Goal: Task Accomplishment & Management: Manage account settings

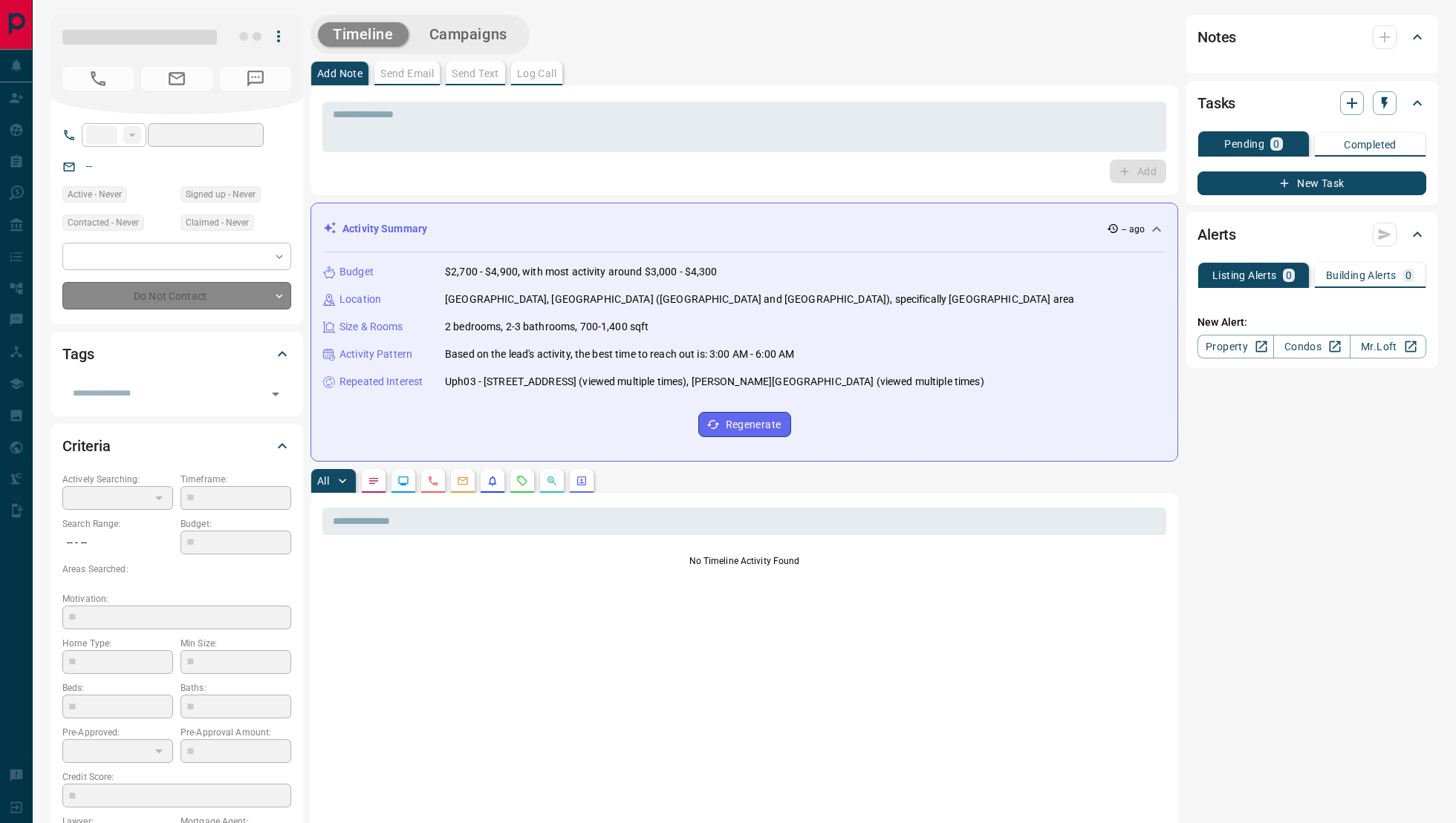
type input "**"
type input "**********"
type input "*"
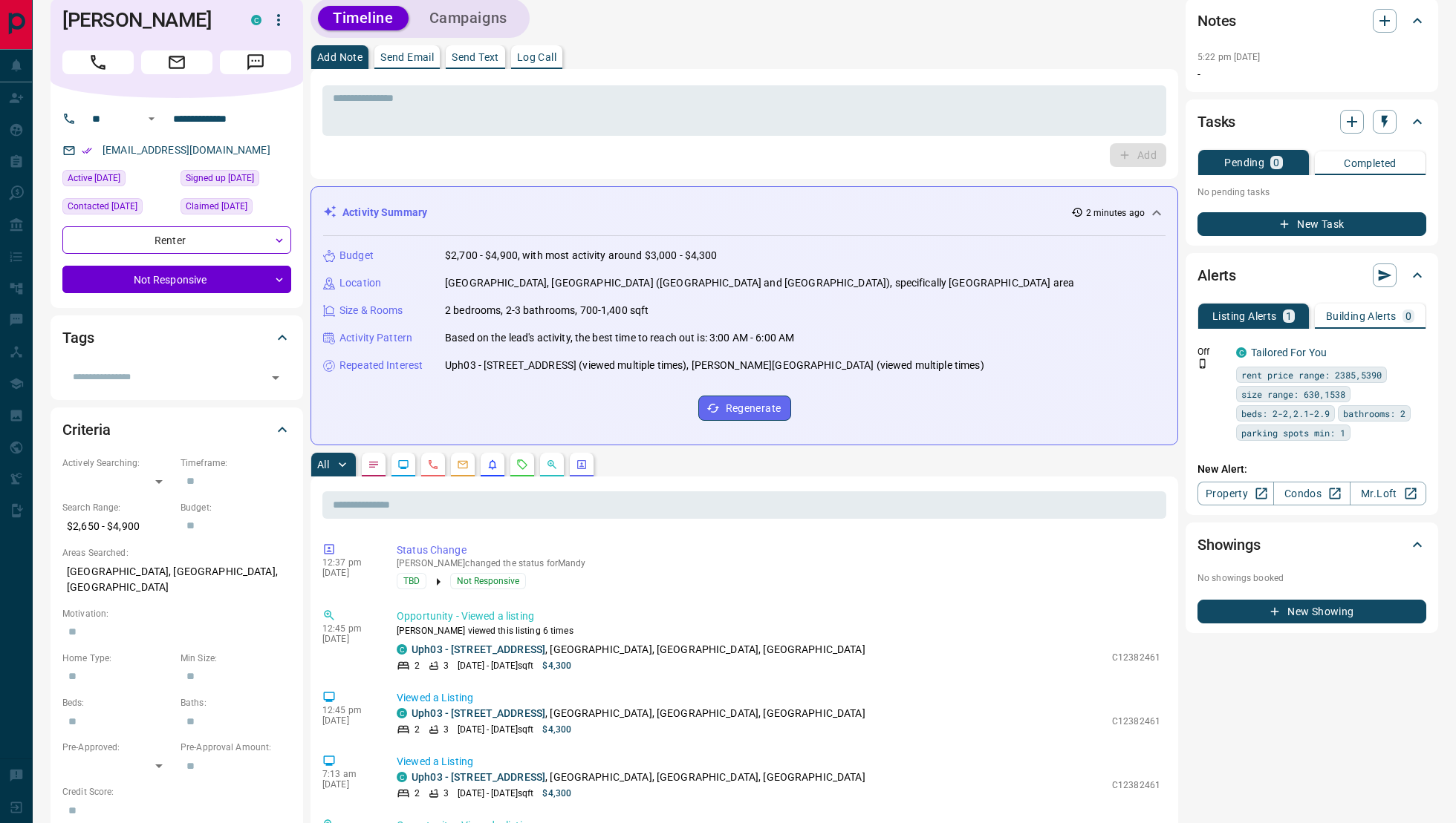
scroll to position [16, 0]
click at [274, 382] on icon "Open" at bounding box center [274, 378] width 17 height 17
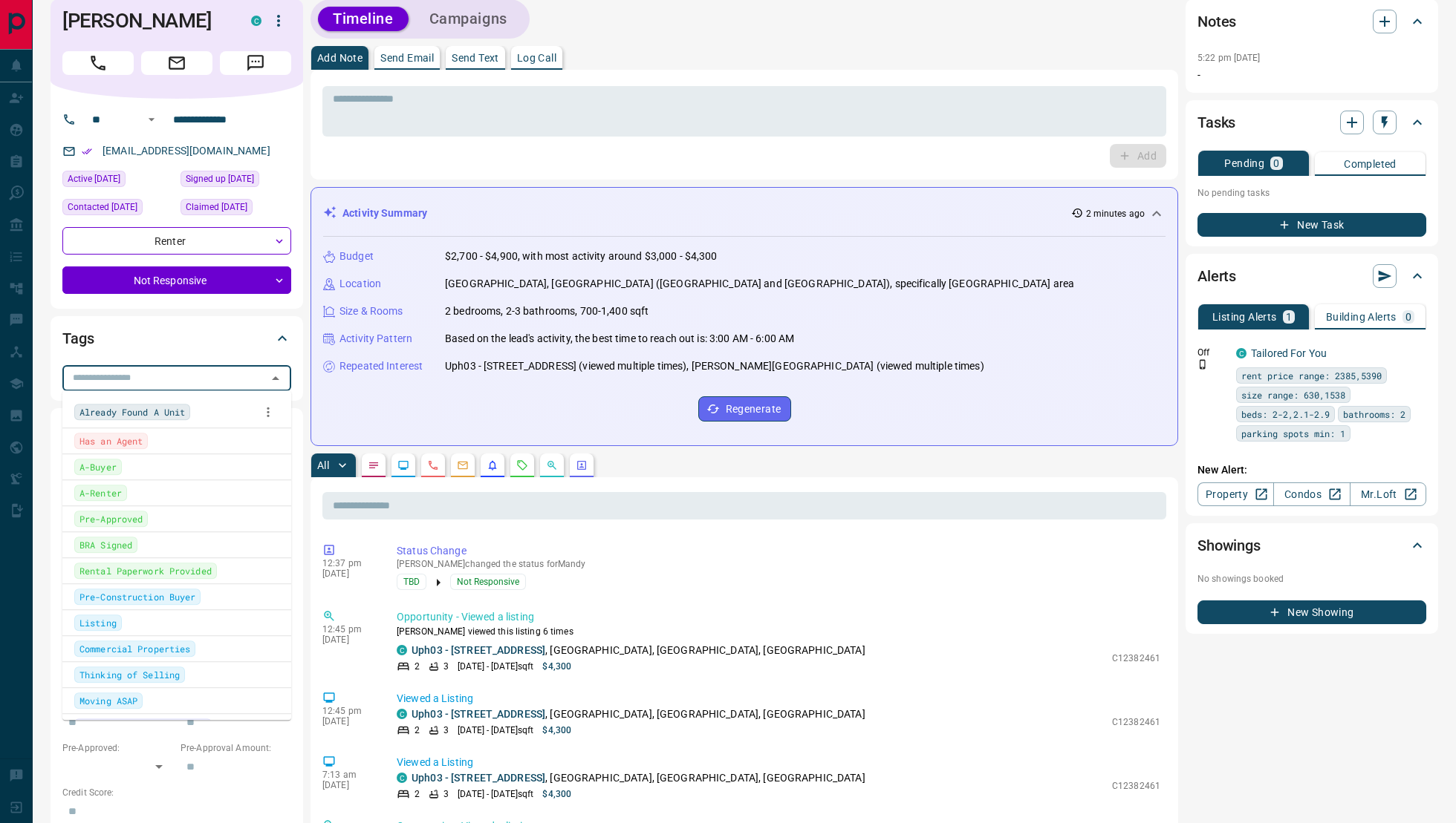
click at [282, 322] on div "Tags" at bounding box center [176, 339] width 229 height 36
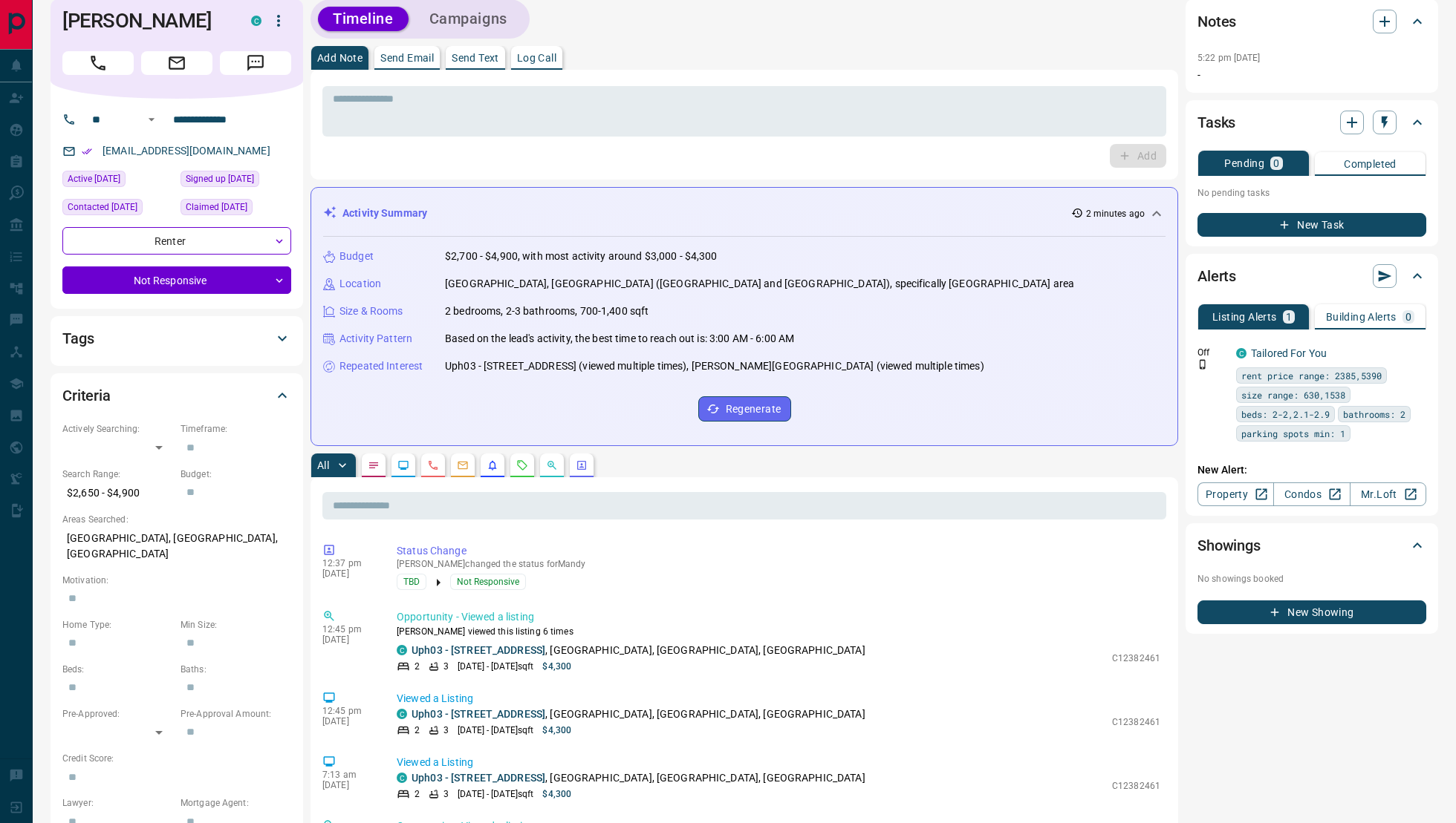
click at [286, 343] on icon at bounding box center [282, 338] width 17 height 17
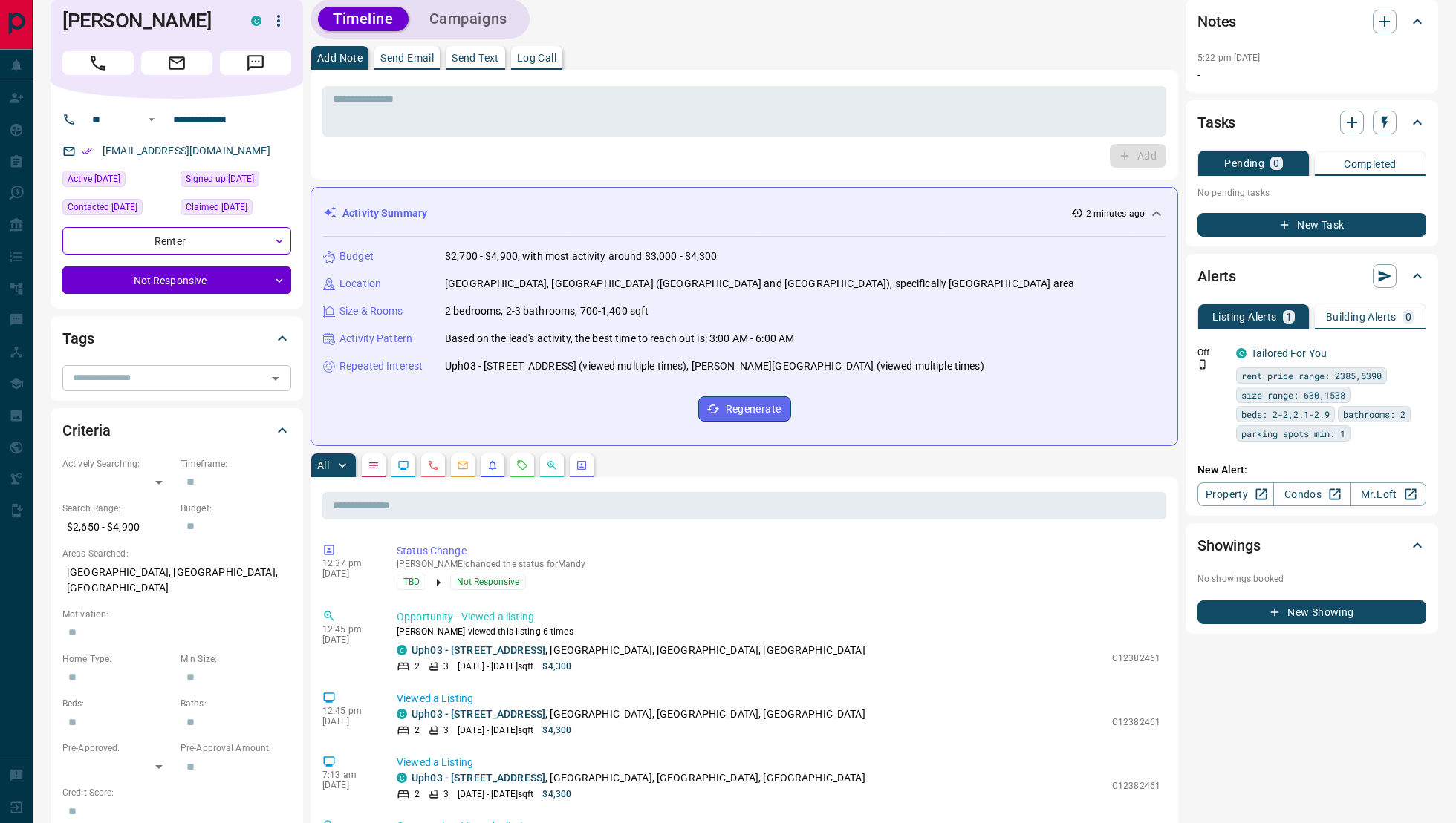
click at [238, 374] on input "text" at bounding box center [164, 378] width 196 height 17
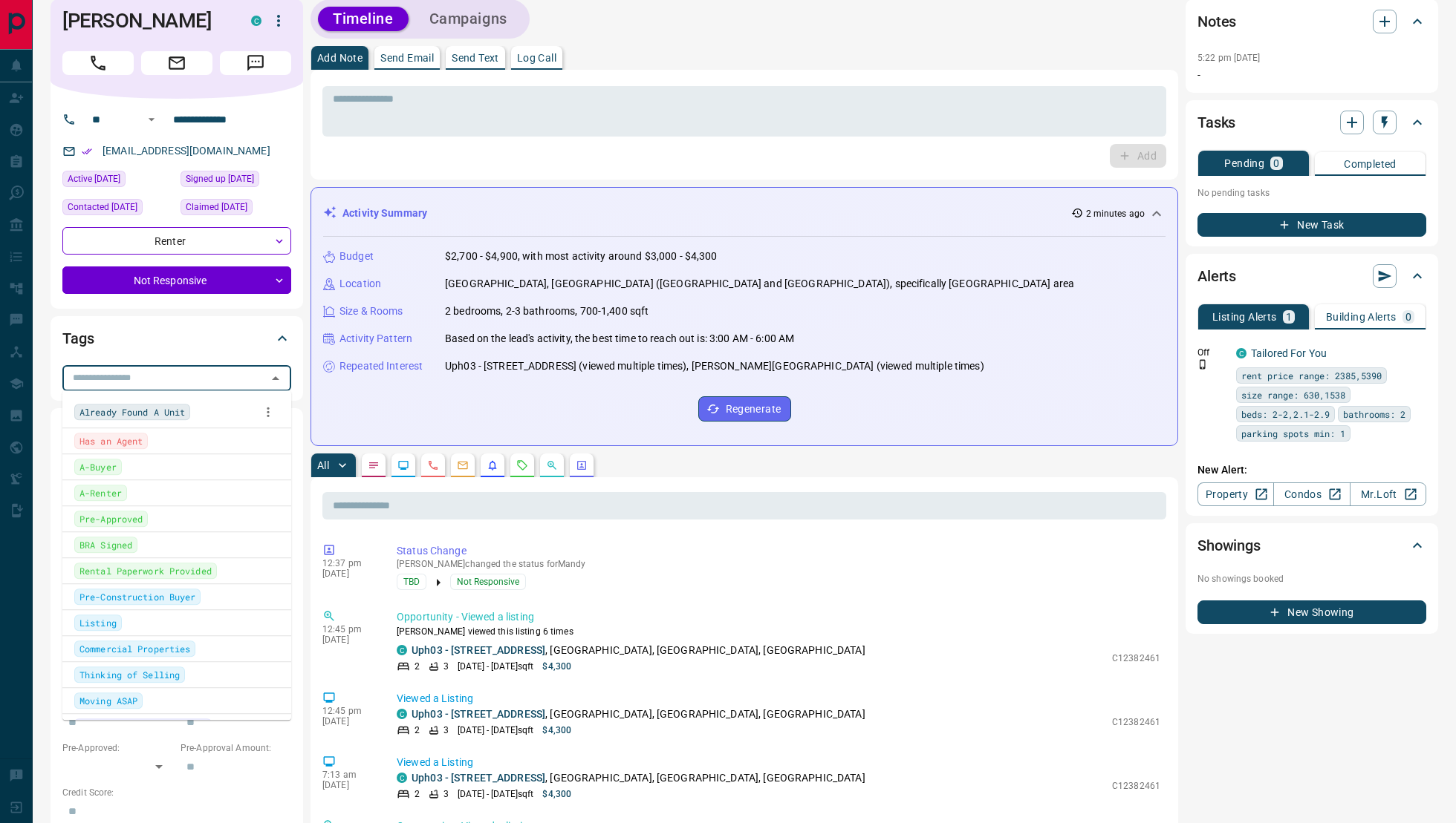
type input "*"
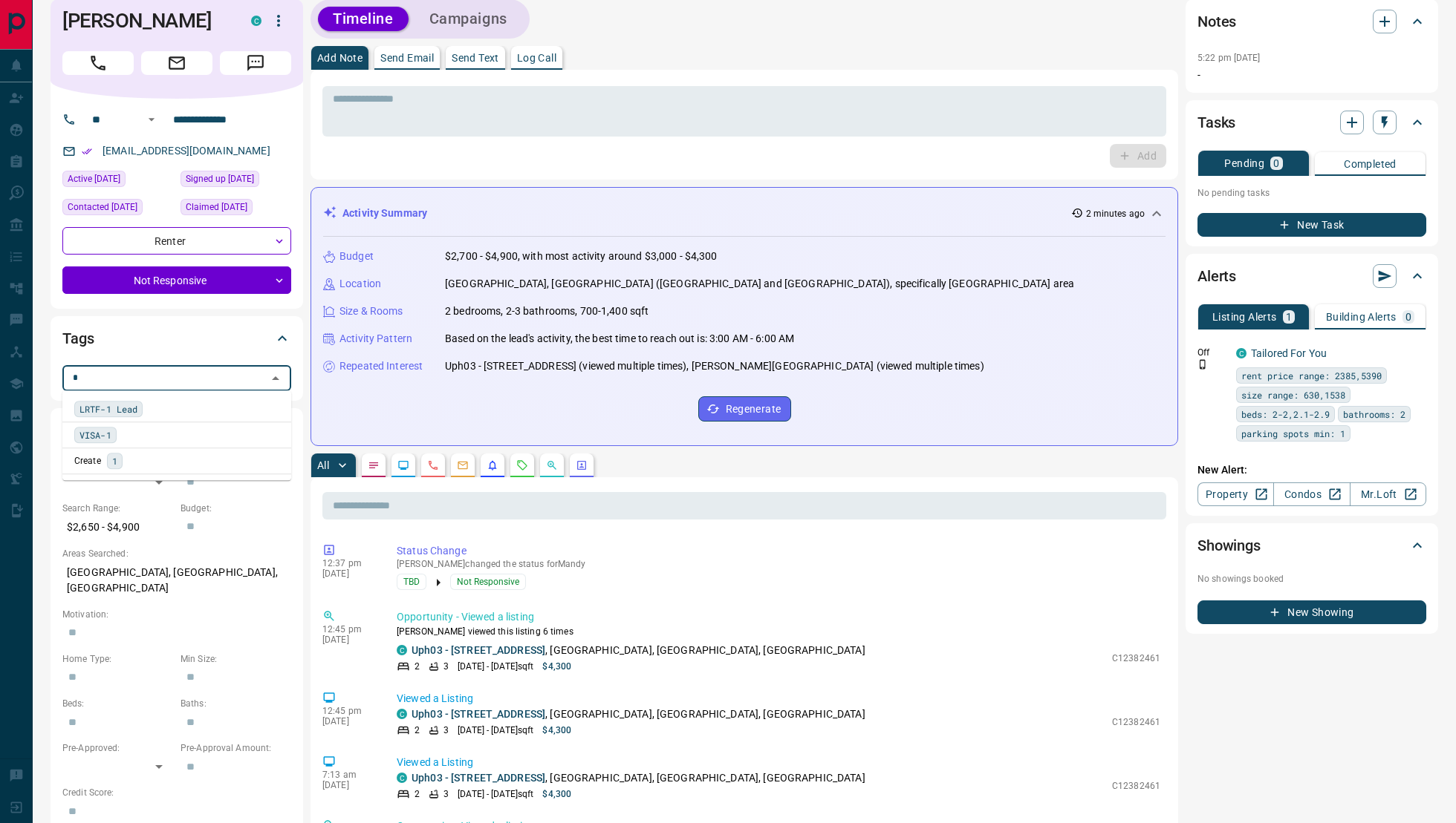
click at [174, 462] on div "Create 1" at bounding box center [176, 462] width 205 height 17
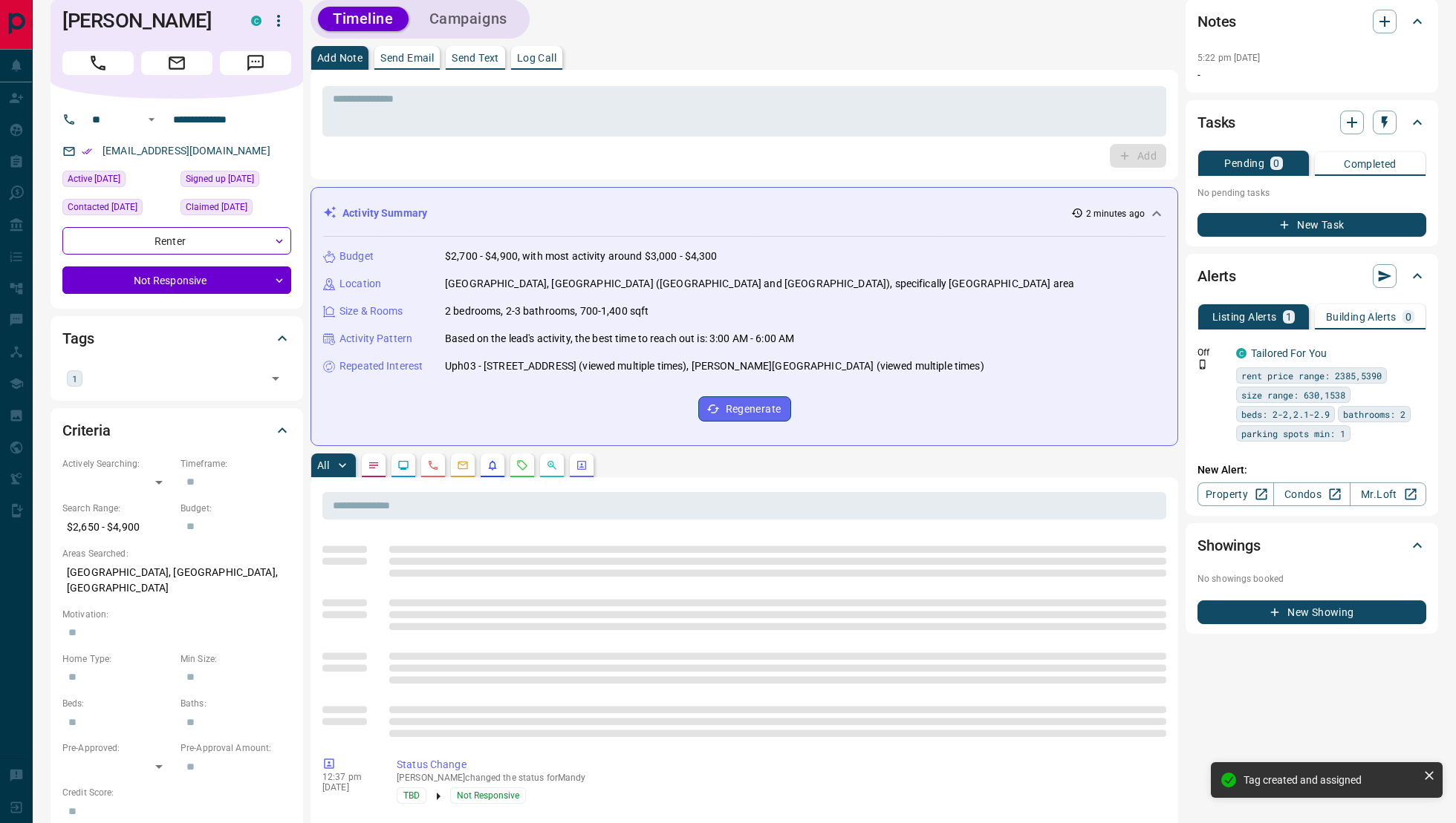
click at [207, 339] on div "Tags" at bounding box center [168, 339] width 211 height 24
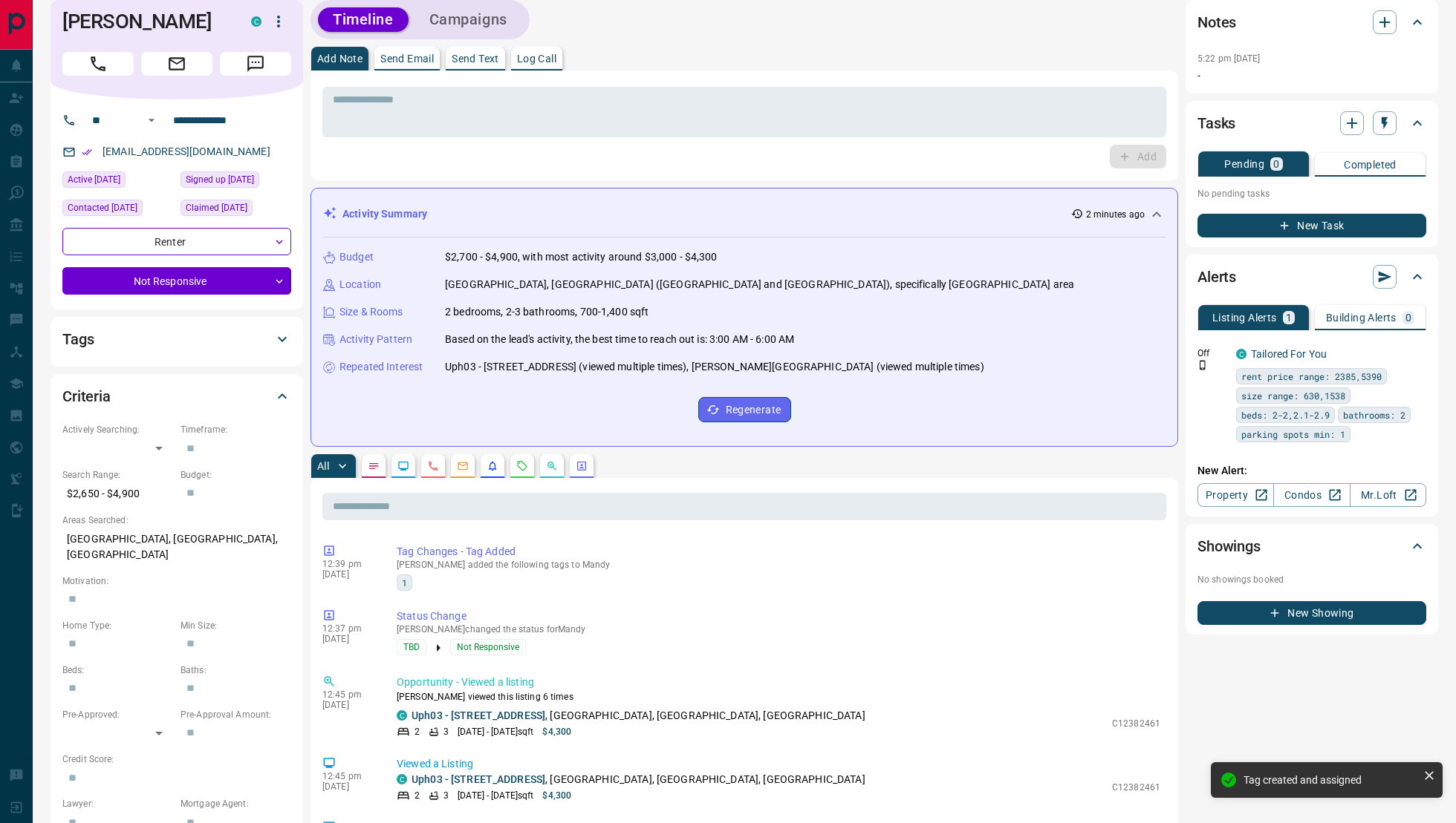
scroll to position [18, 0]
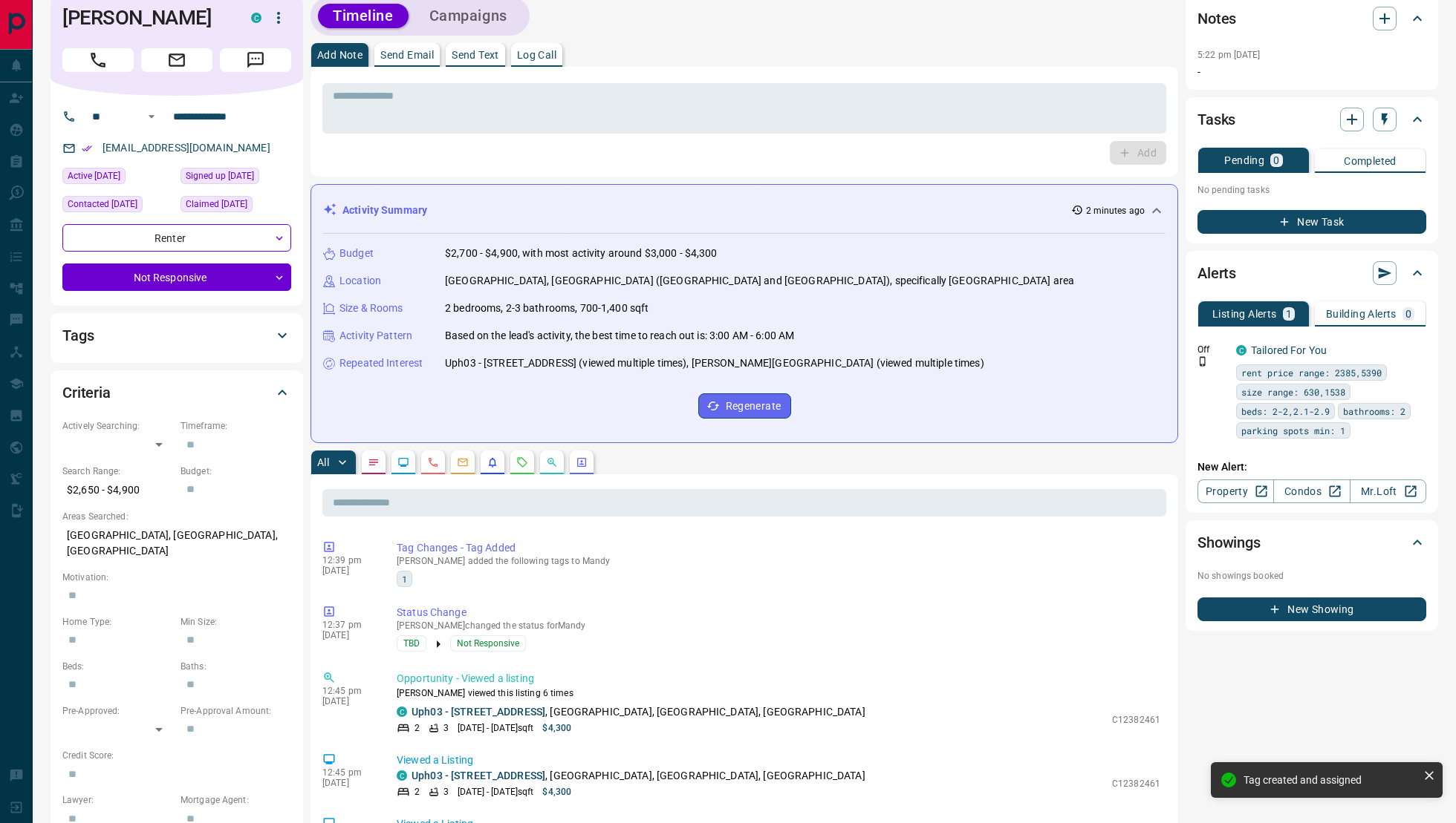
click at [274, 329] on icon at bounding box center [282, 335] width 17 height 17
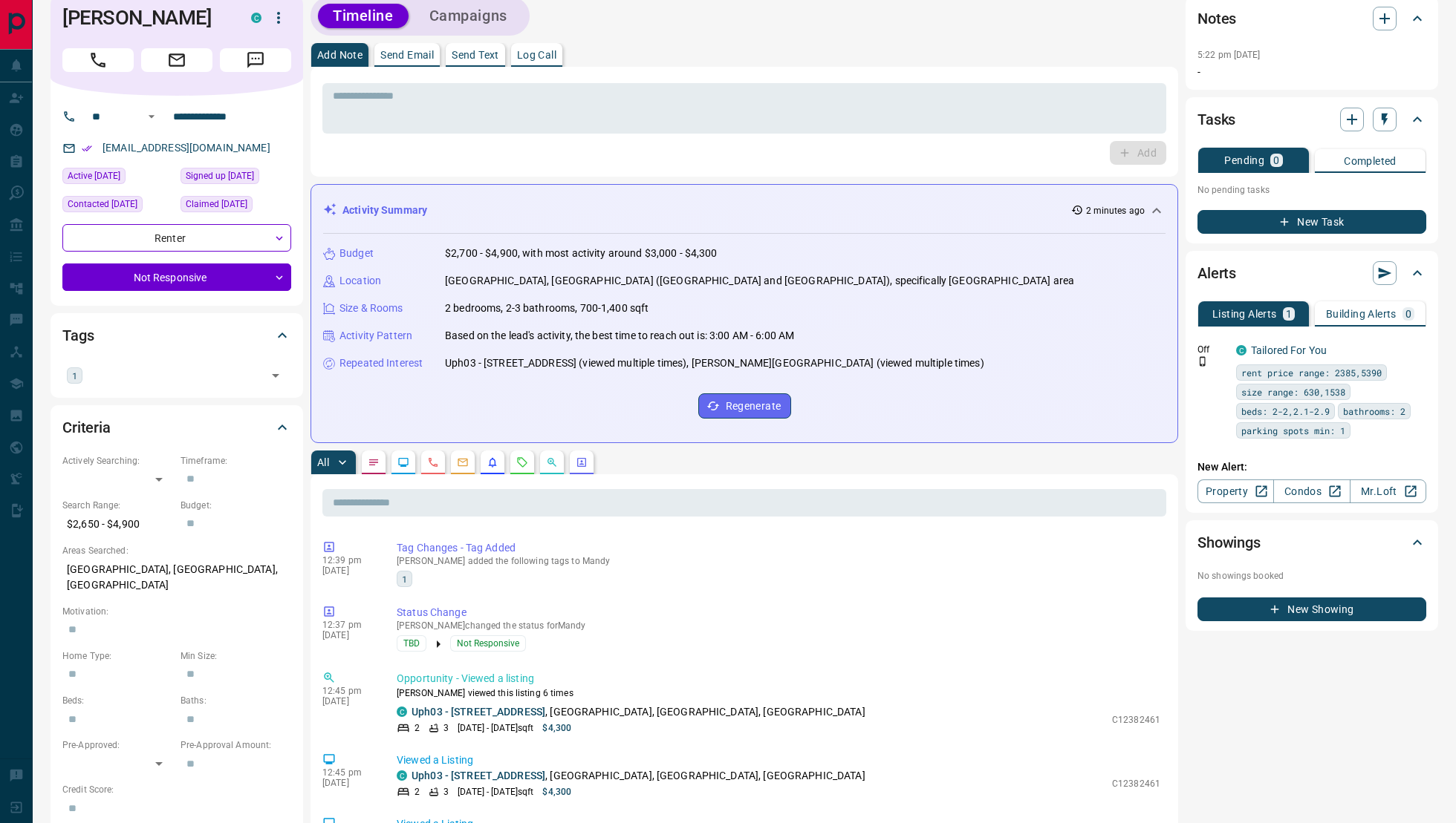
scroll to position [0, 0]
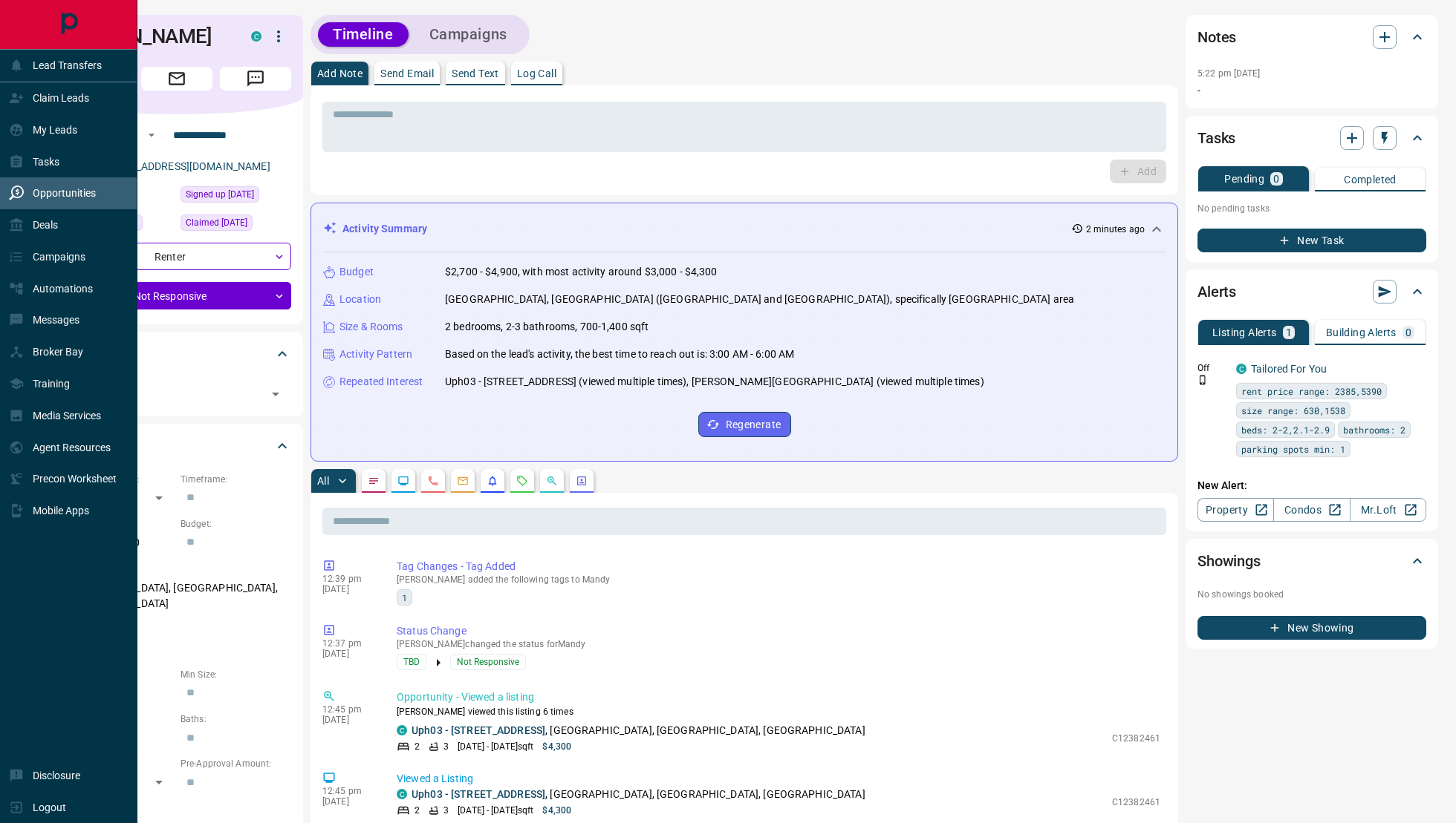
click at [45, 177] on div "Opportunities" at bounding box center [69, 193] width 138 height 32
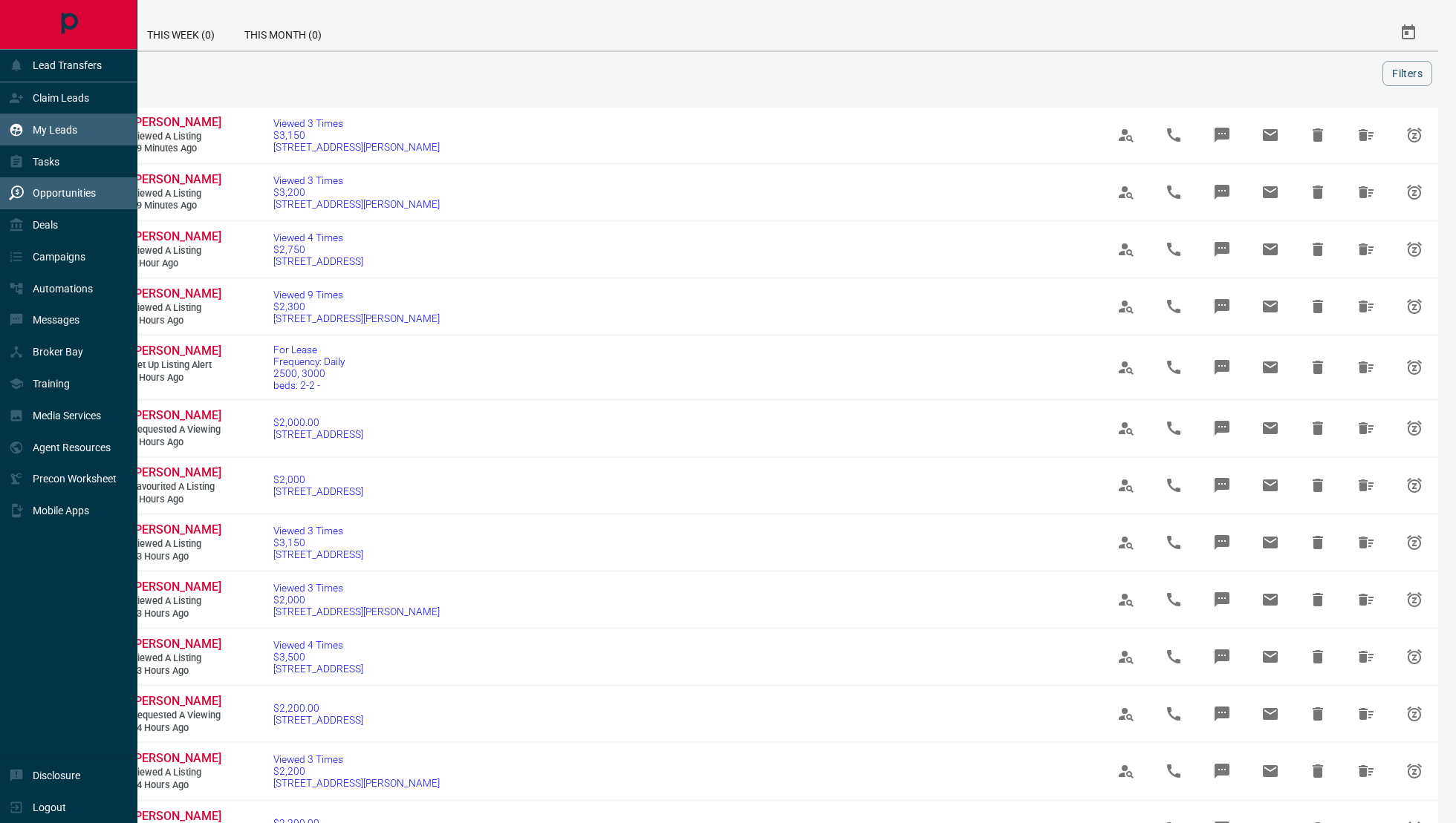
click at [49, 115] on div "My Leads" at bounding box center [69, 129] width 138 height 32
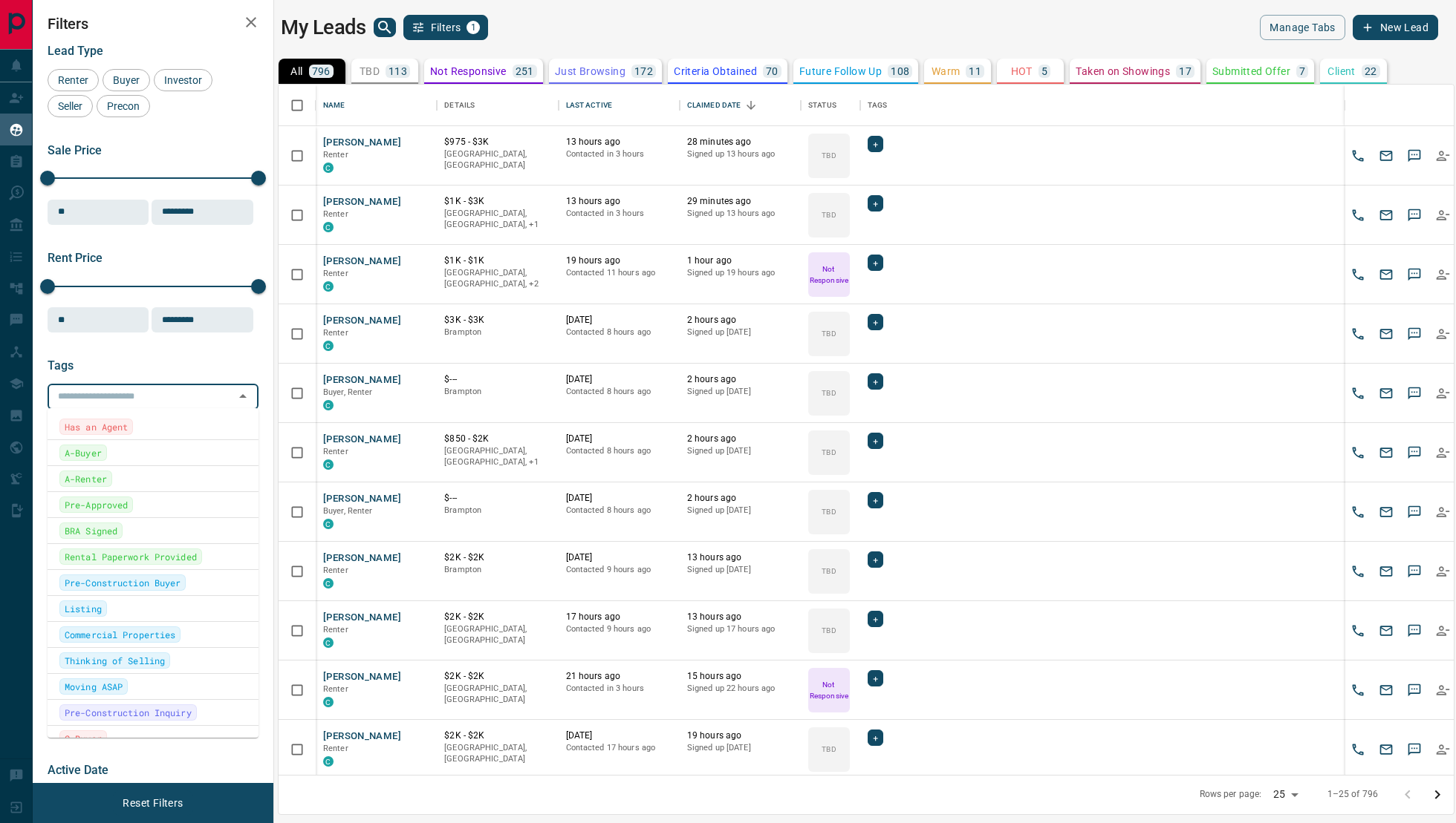
click at [148, 394] on input "text" at bounding box center [140, 396] width 177 height 17
type input "*"
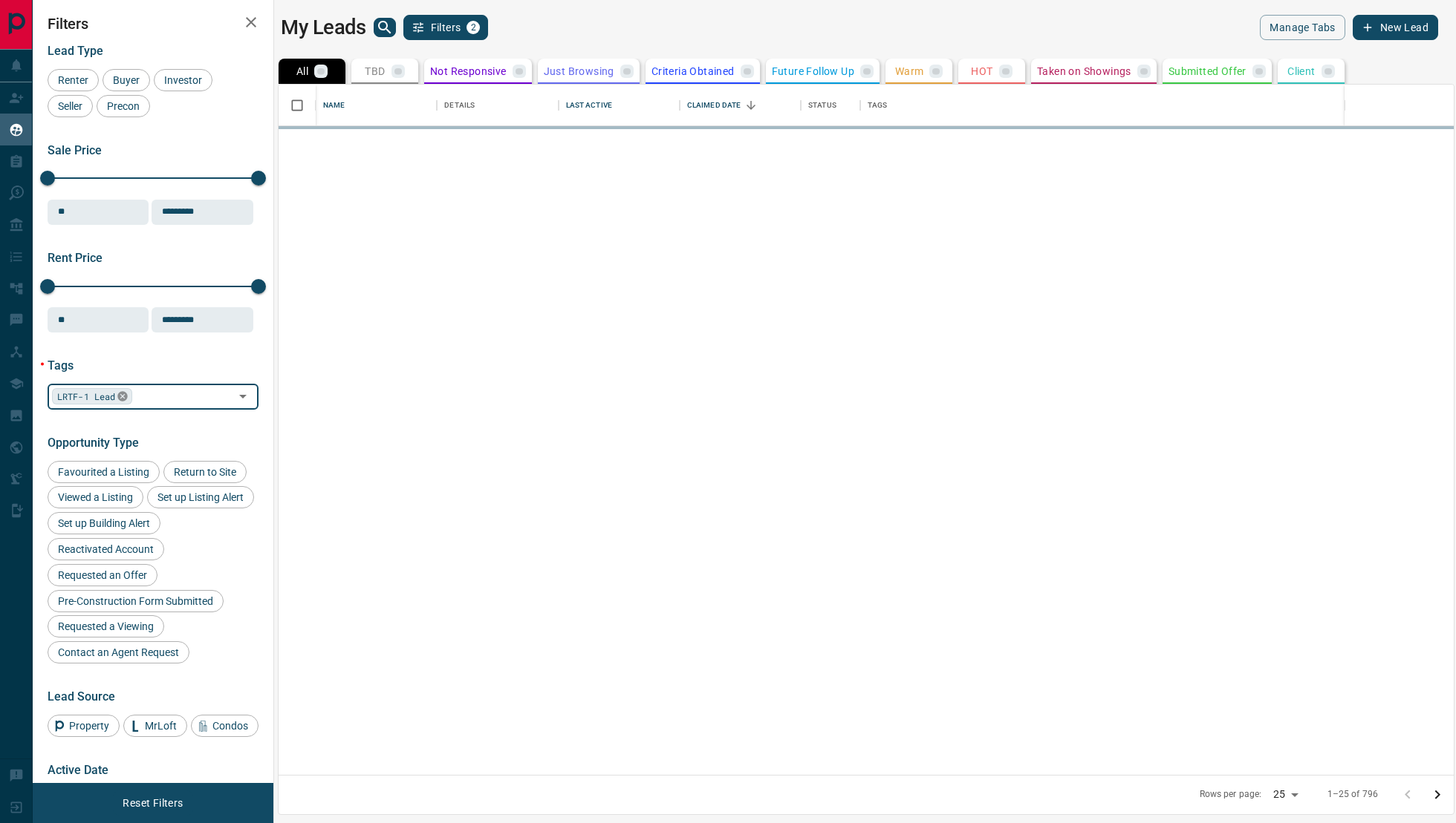
click at [123, 391] on icon at bounding box center [122, 396] width 12 height 12
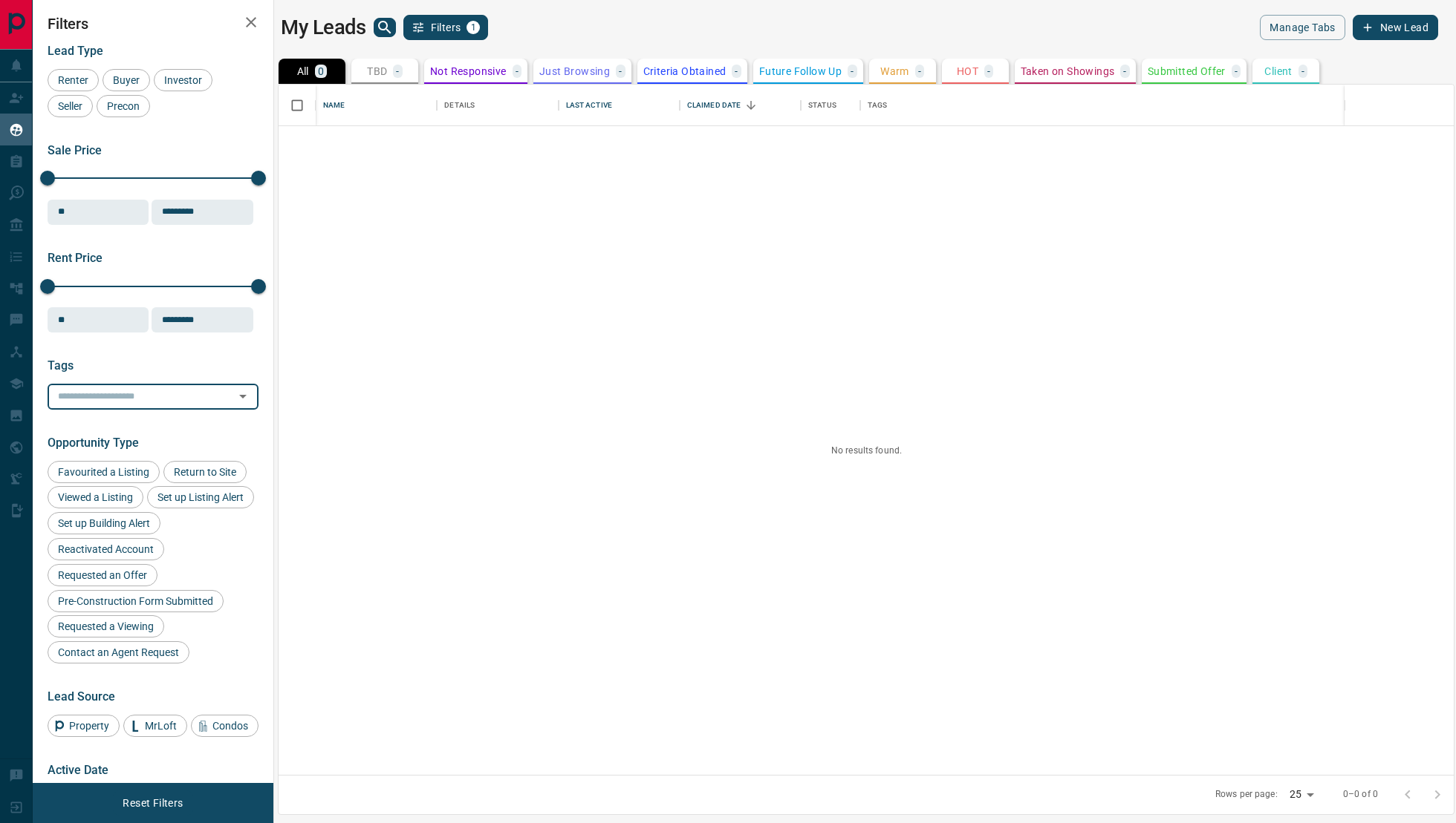
type input "*"
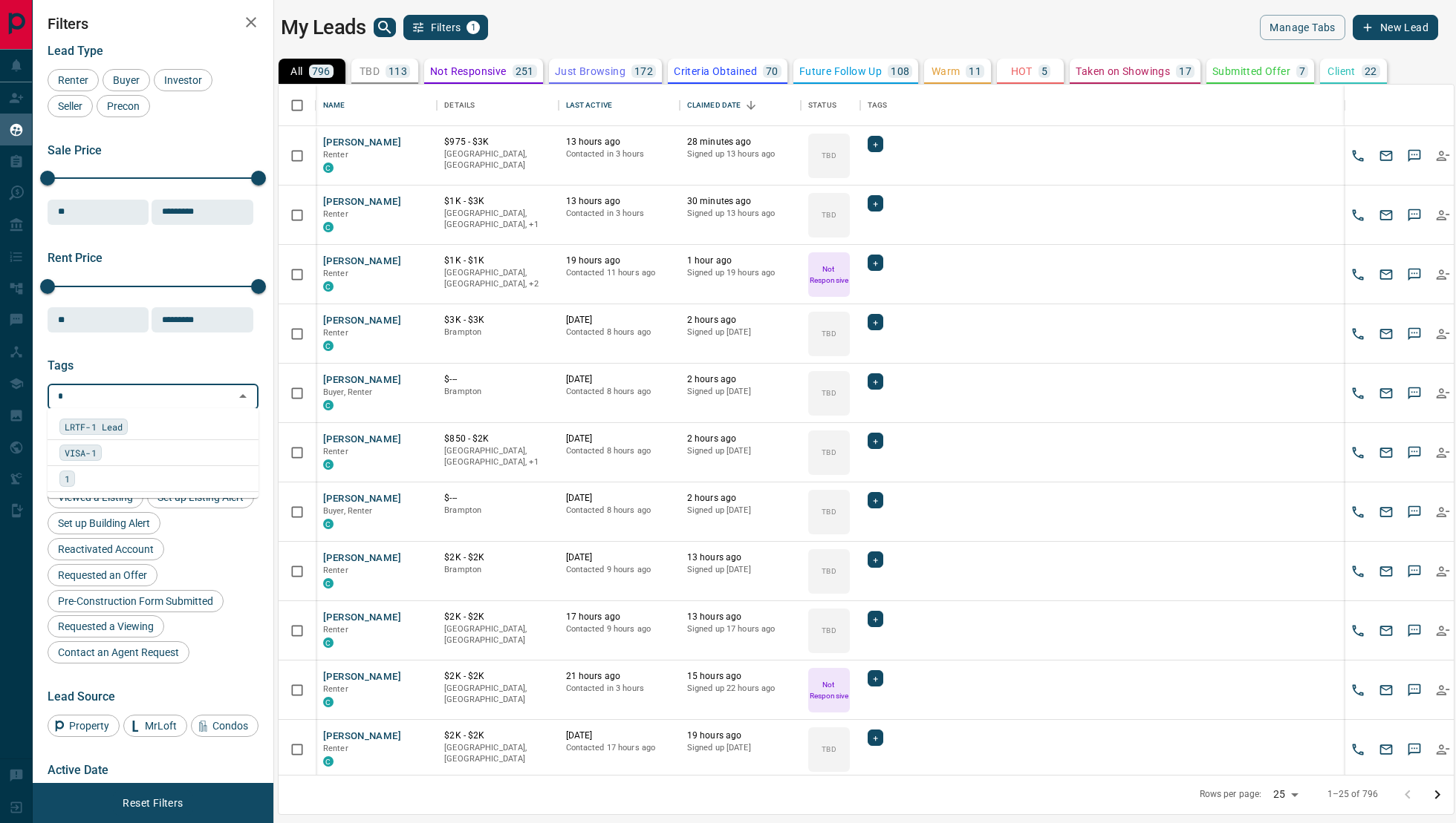
click at [87, 473] on div "1" at bounding box center [153, 479] width 187 height 17
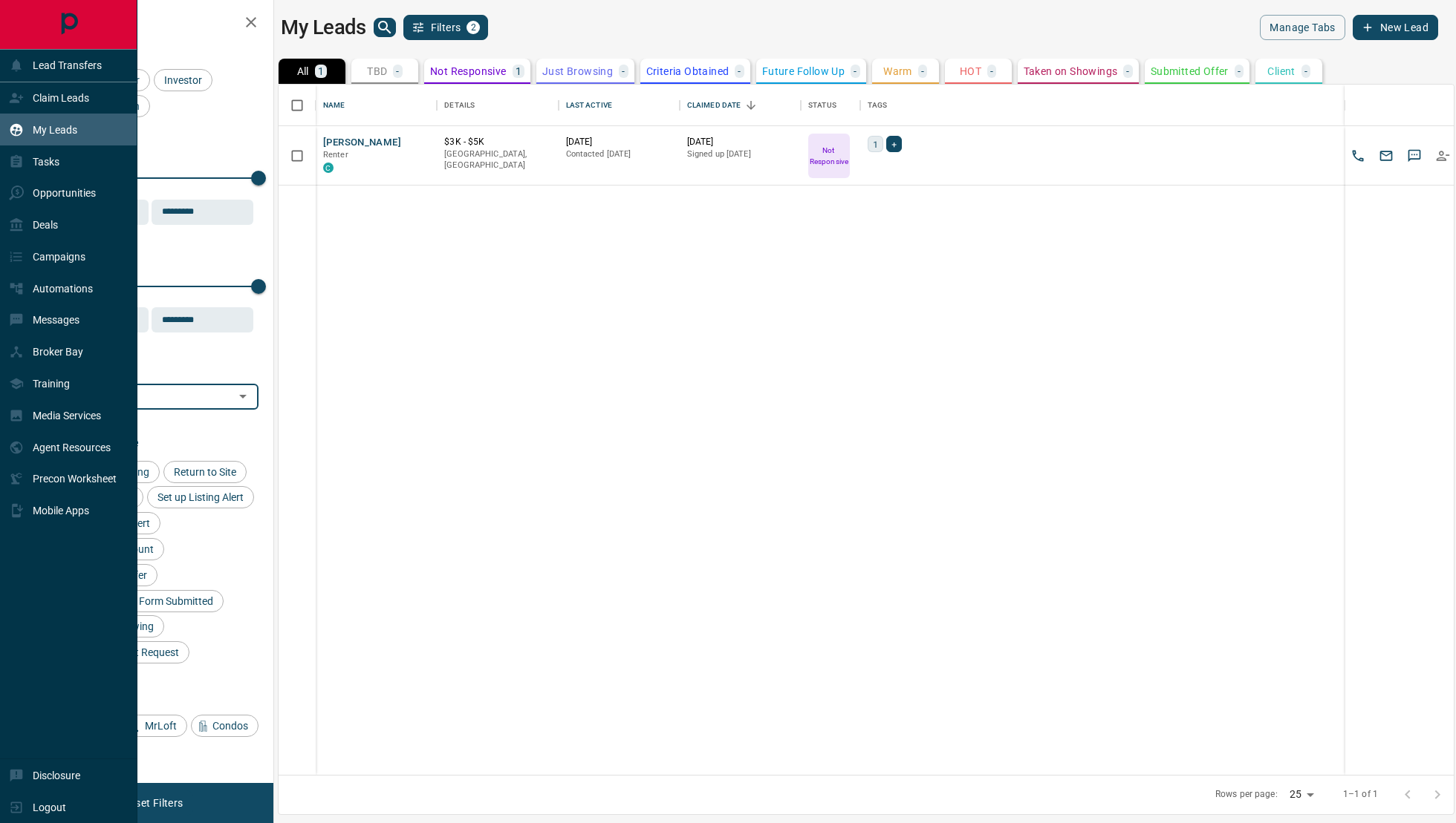
click at [23, 120] on div "My Leads" at bounding box center [43, 129] width 68 height 25
click at [48, 194] on p "Opportunities" at bounding box center [64, 193] width 63 height 12
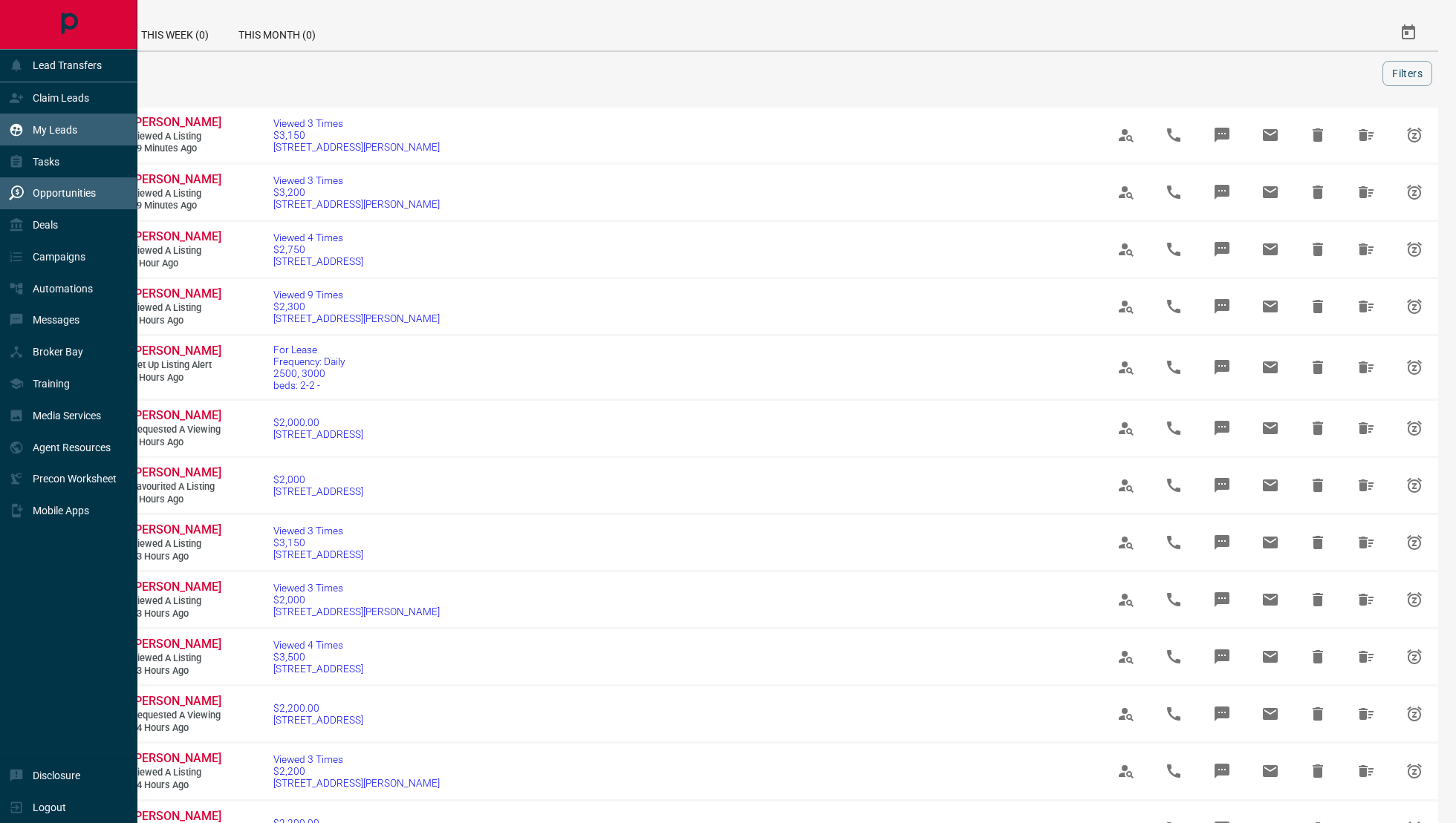
click at [51, 118] on div "My Leads" at bounding box center [43, 129] width 68 height 25
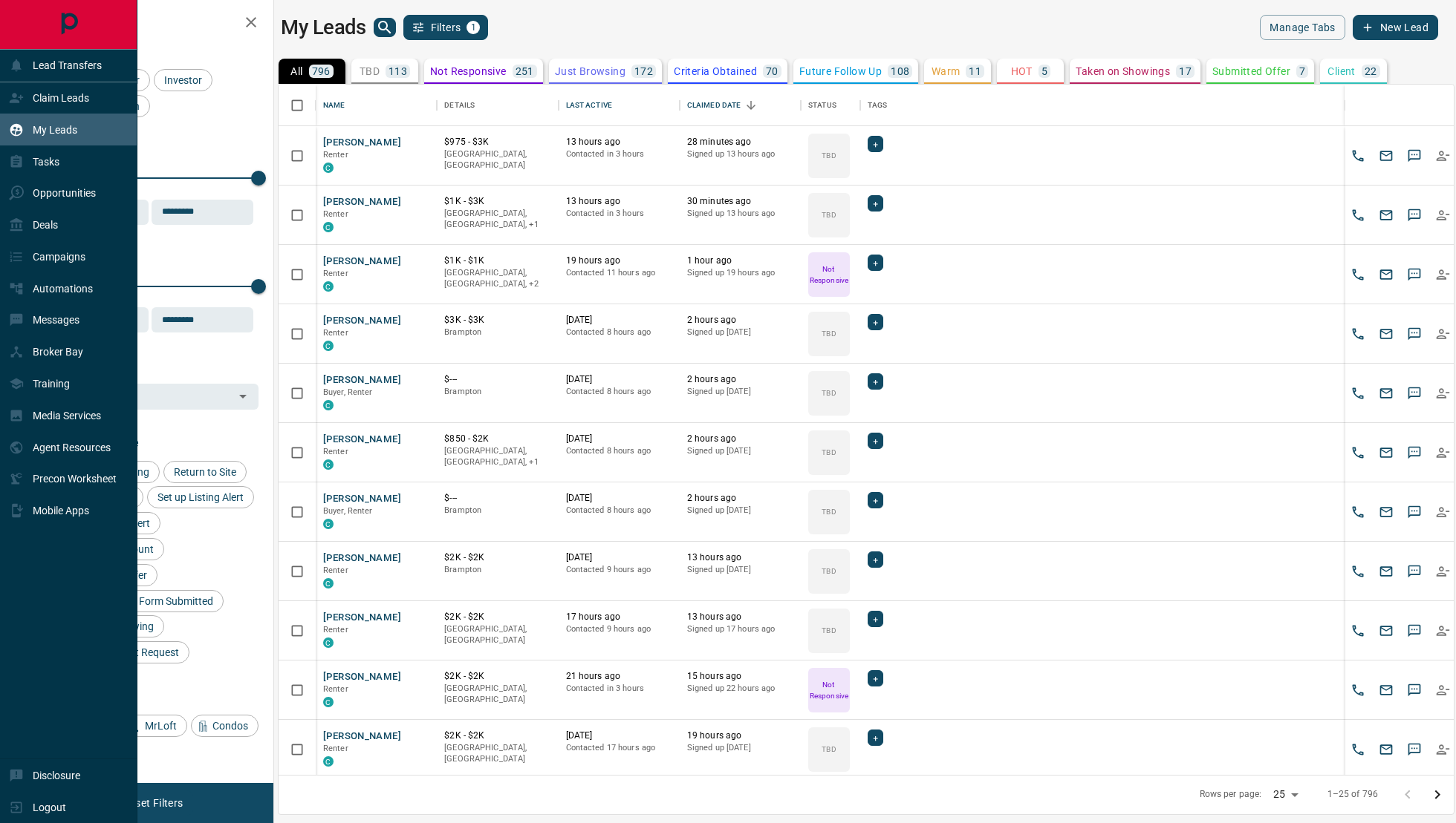
scroll to position [691, 1175]
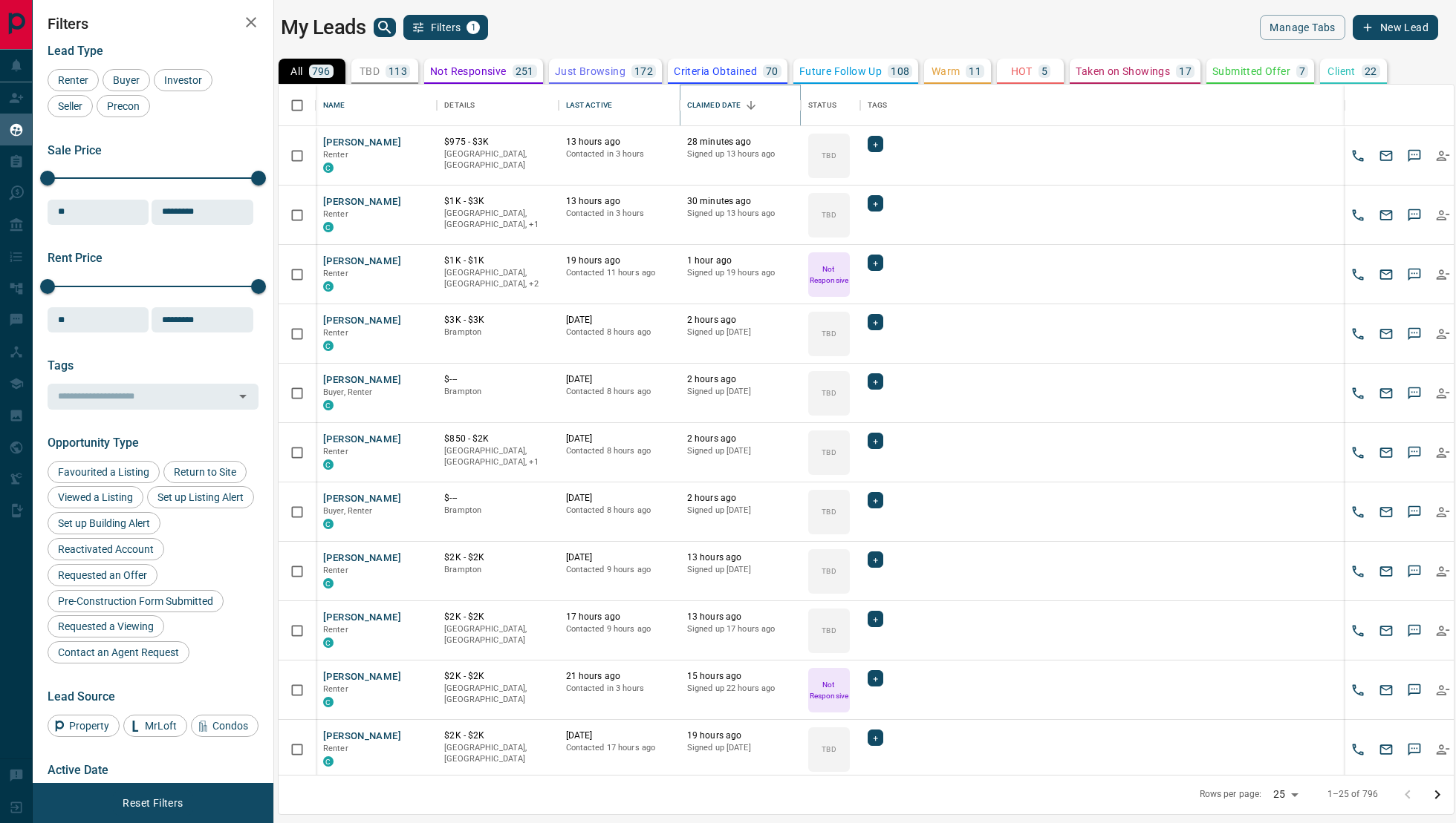
click at [754, 101] on icon "Sort" at bounding box center [751, 106] width 14 height 14
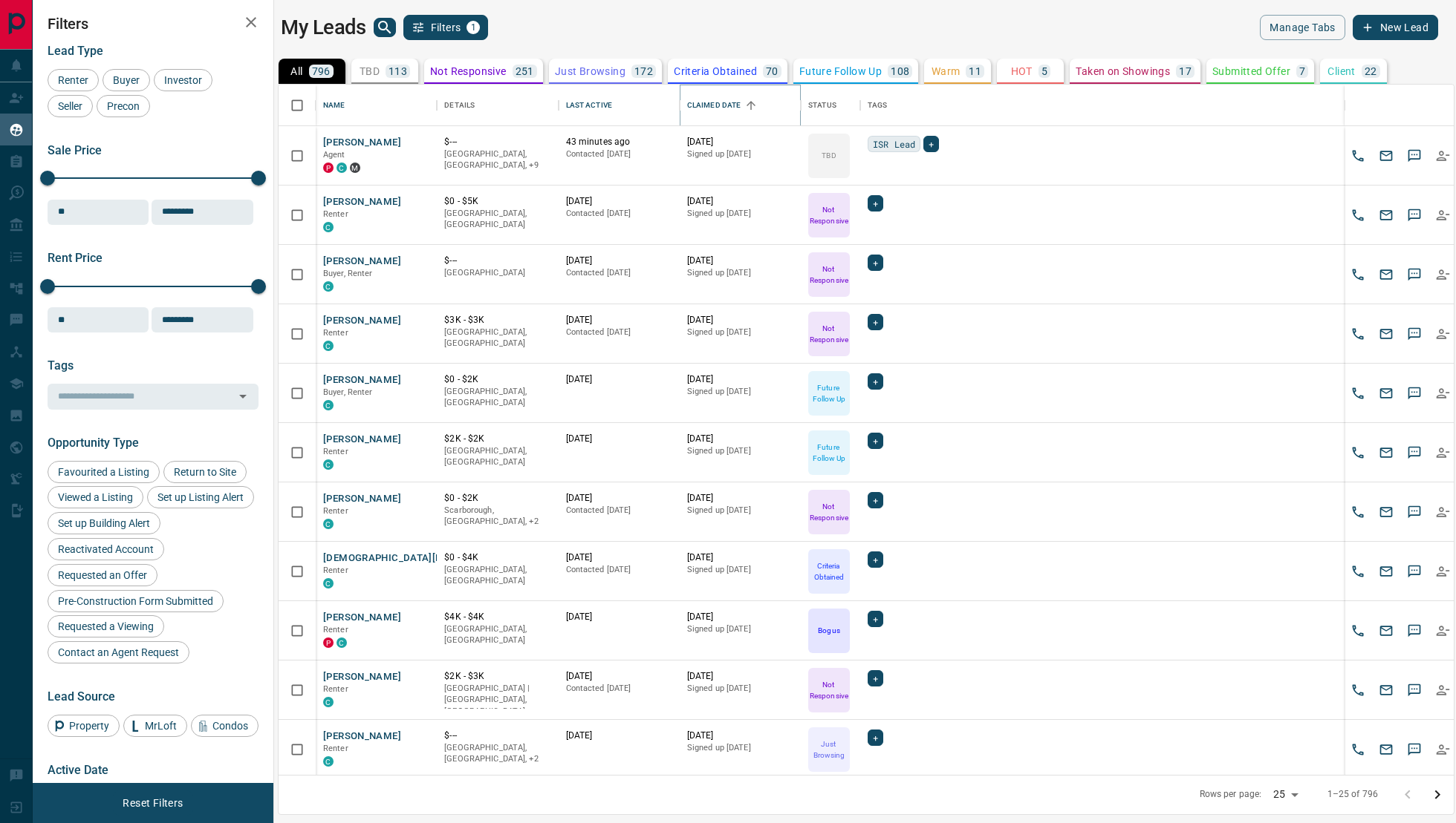
click at [754, 101] on icon "Sort" at bounding box center [751, 106] width 14 height 14
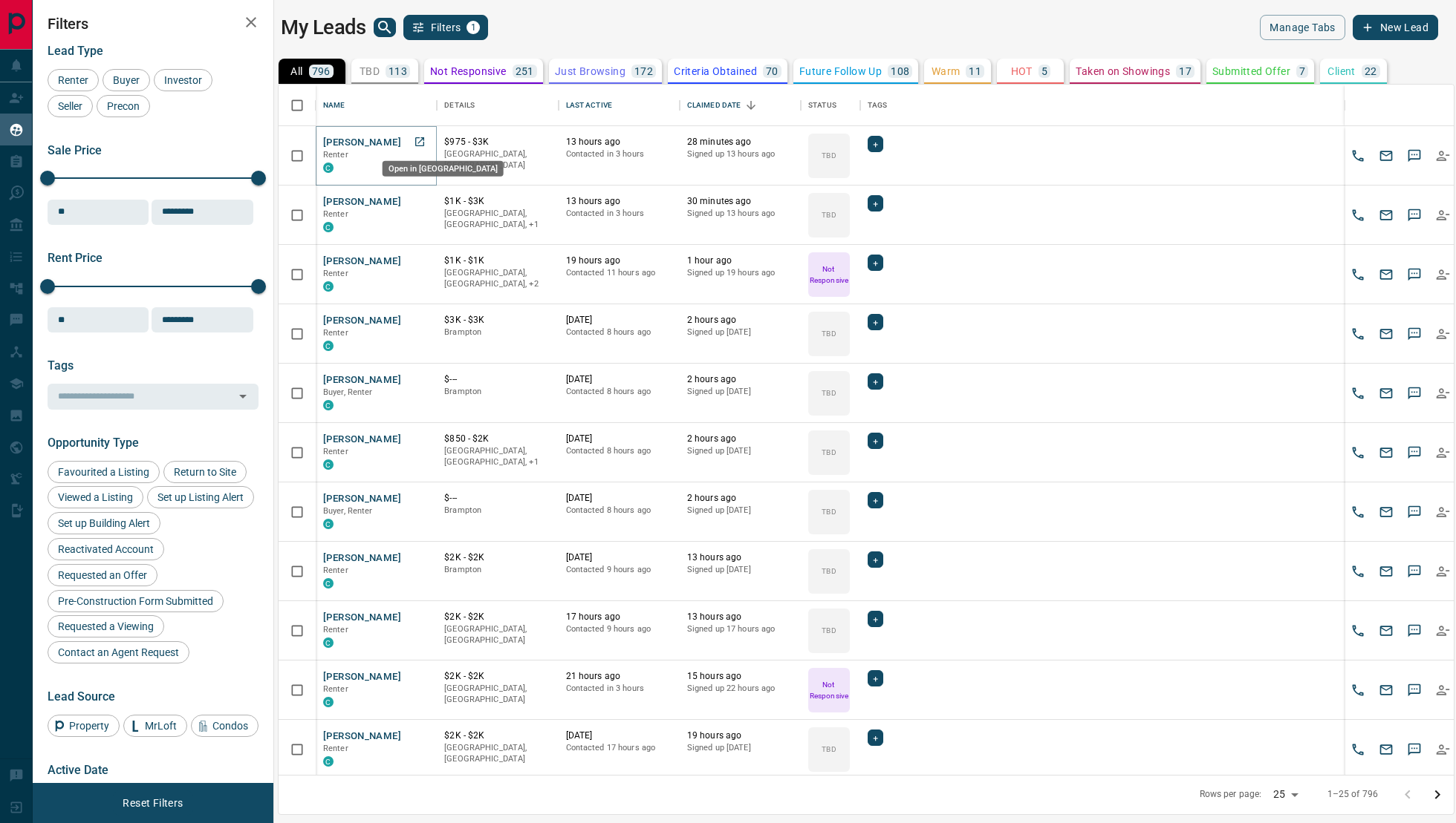
click at [421, 140] on icon "Open in New Tab" at bounding box center [420, 141] width 12 height 12
